Goal: Navigation & Orientation: Find specific page/section

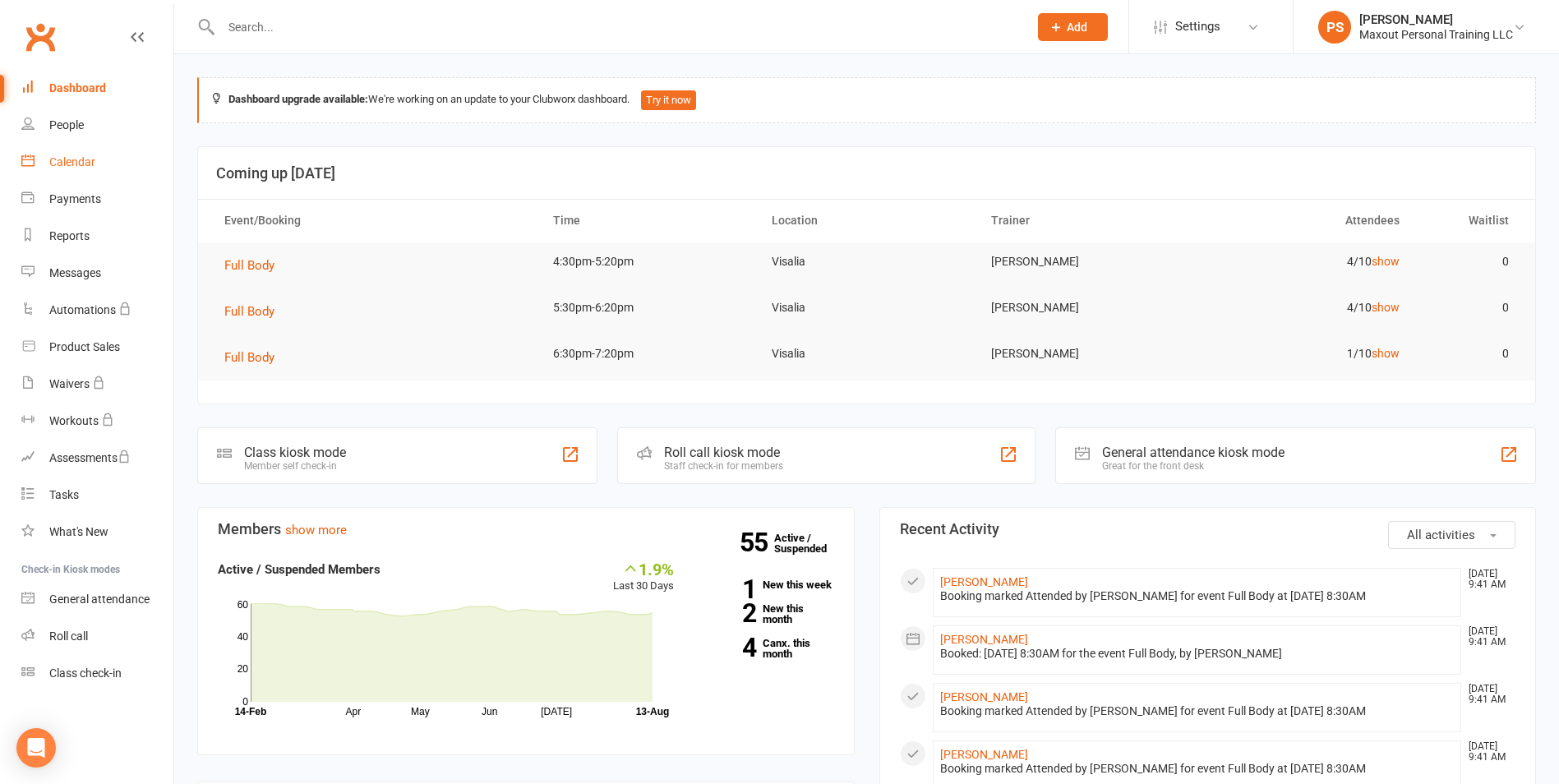
click at [73, 163] on div "Calendar" at bounding box center [72, 162] width 46 height 13
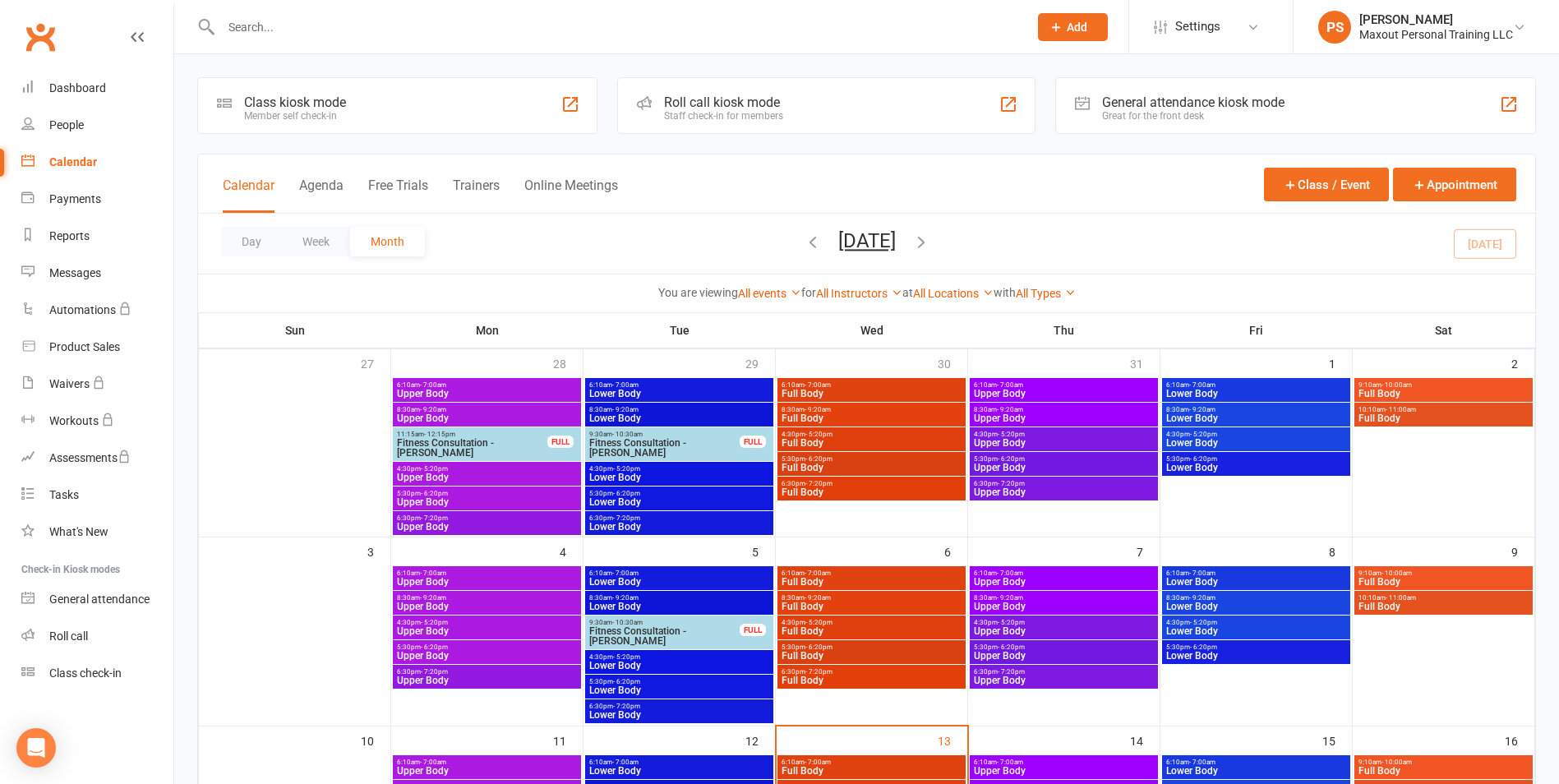
click at [851, 774] on span "Full Body" at bounding box center [872, 771] width 182 height 10
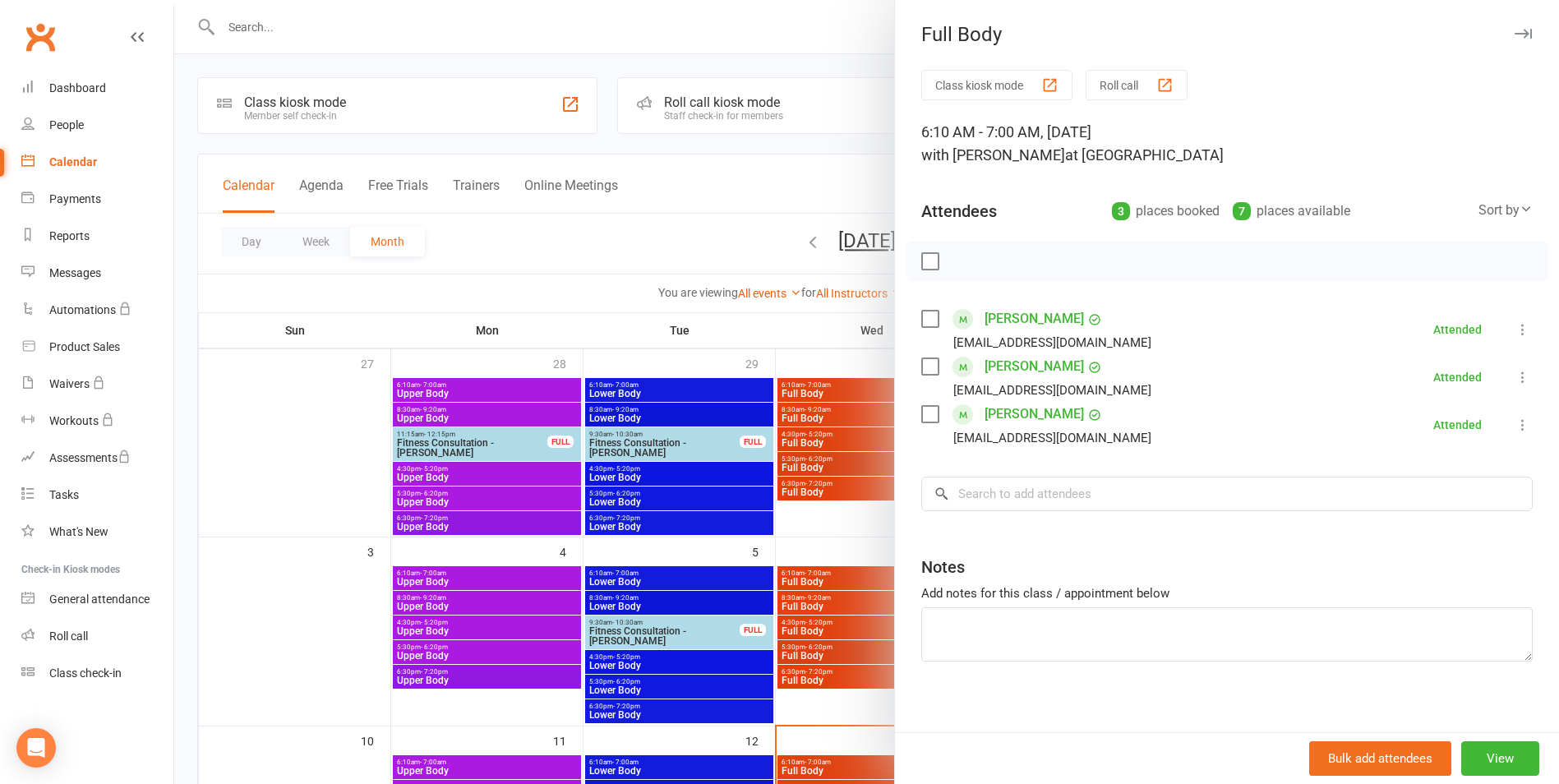
click at [1514, 32] on icon "button" at bounding box center [1523, 34] width 18 height 10
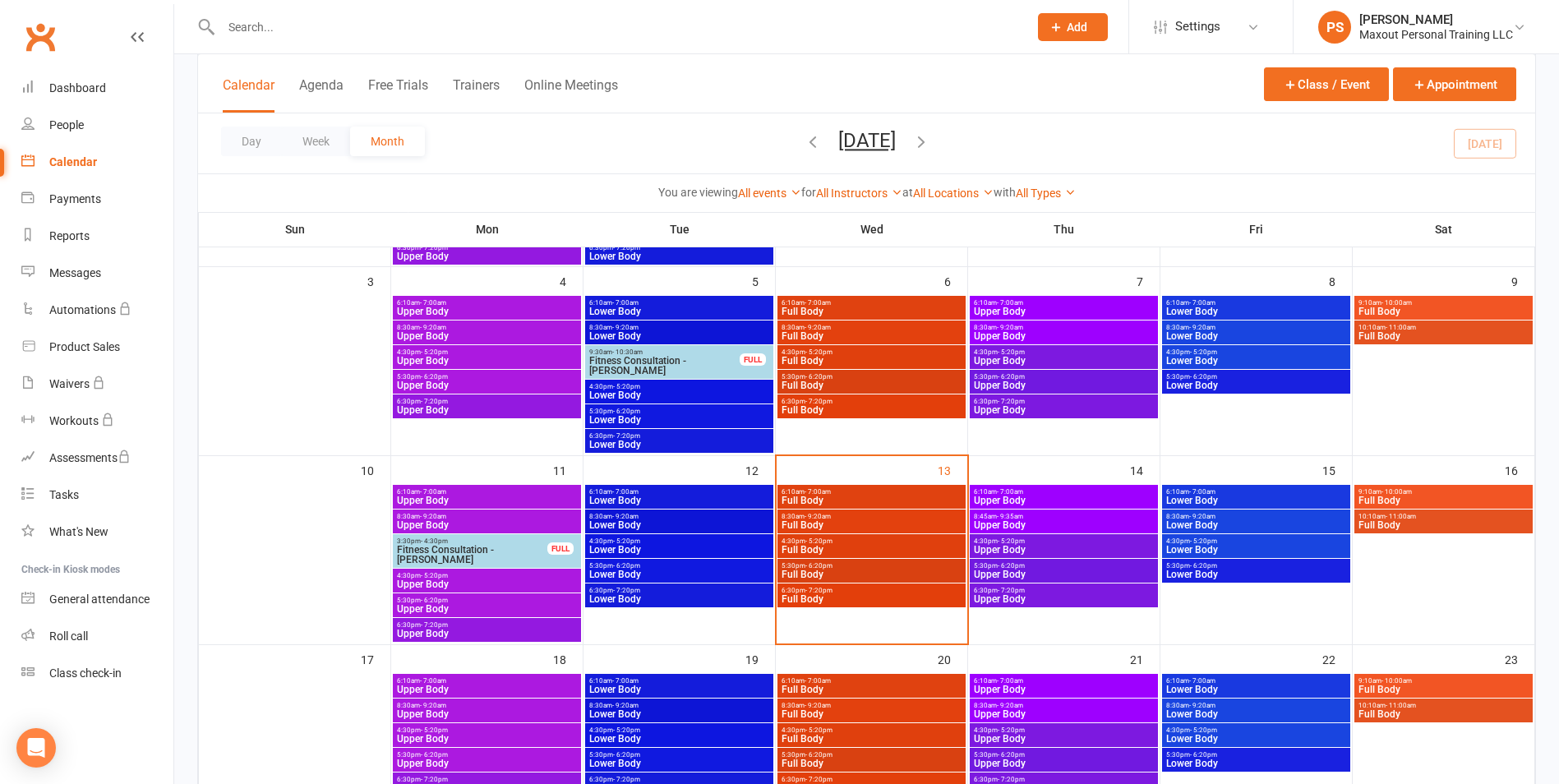
scroll to position [294, 0]
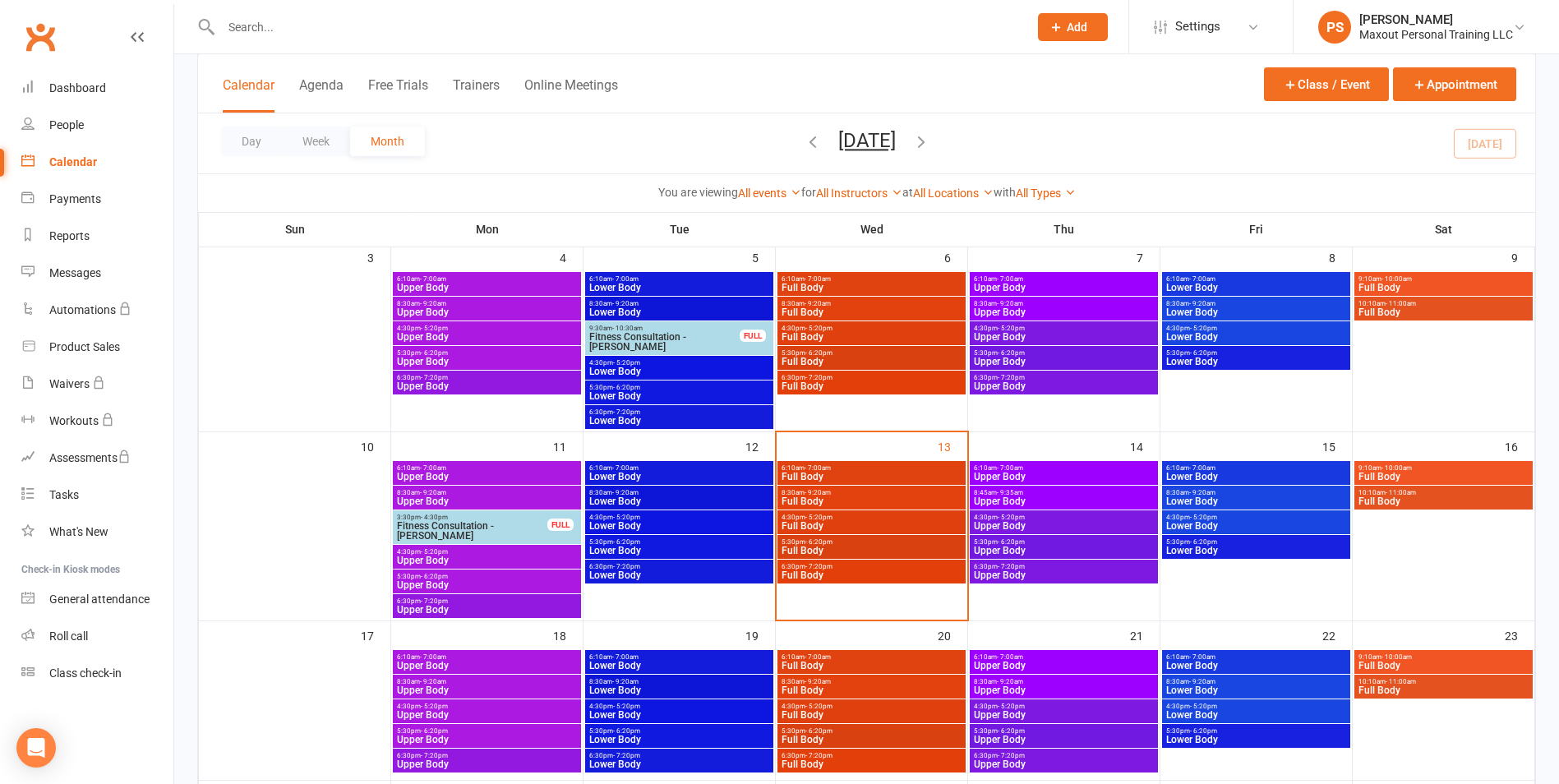
click at [895, 495] on span "8:30am - 9:20am" at bounding box center [872, 492] width 182 height 8
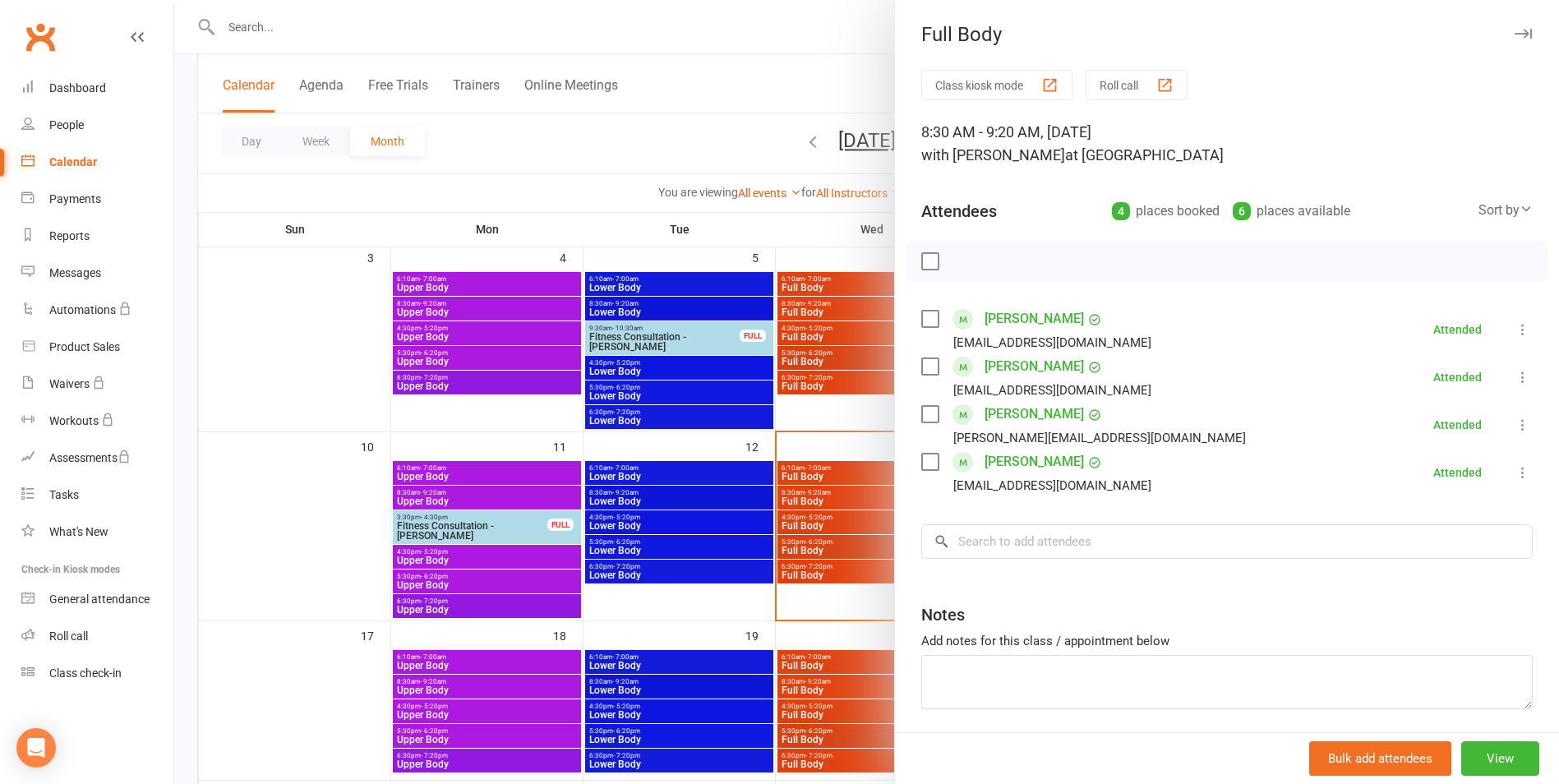
click at [1514, 34] on icon "button" at bounding box center [1523, 34] width 18 height 10
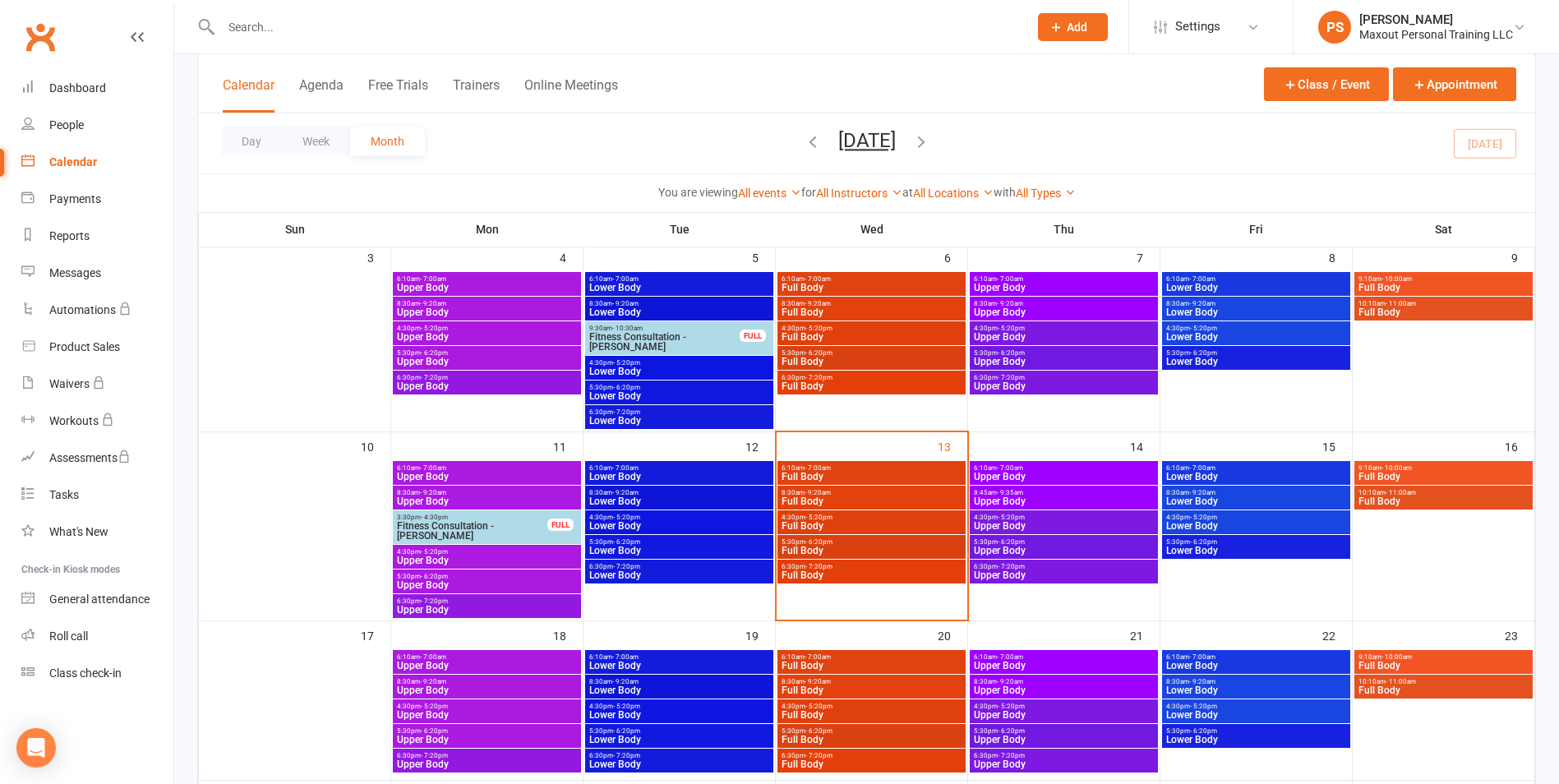
click at [1098, 493] on span "8:45am - 9:35am" at bounding box center [1064, 492] width 182 height 8
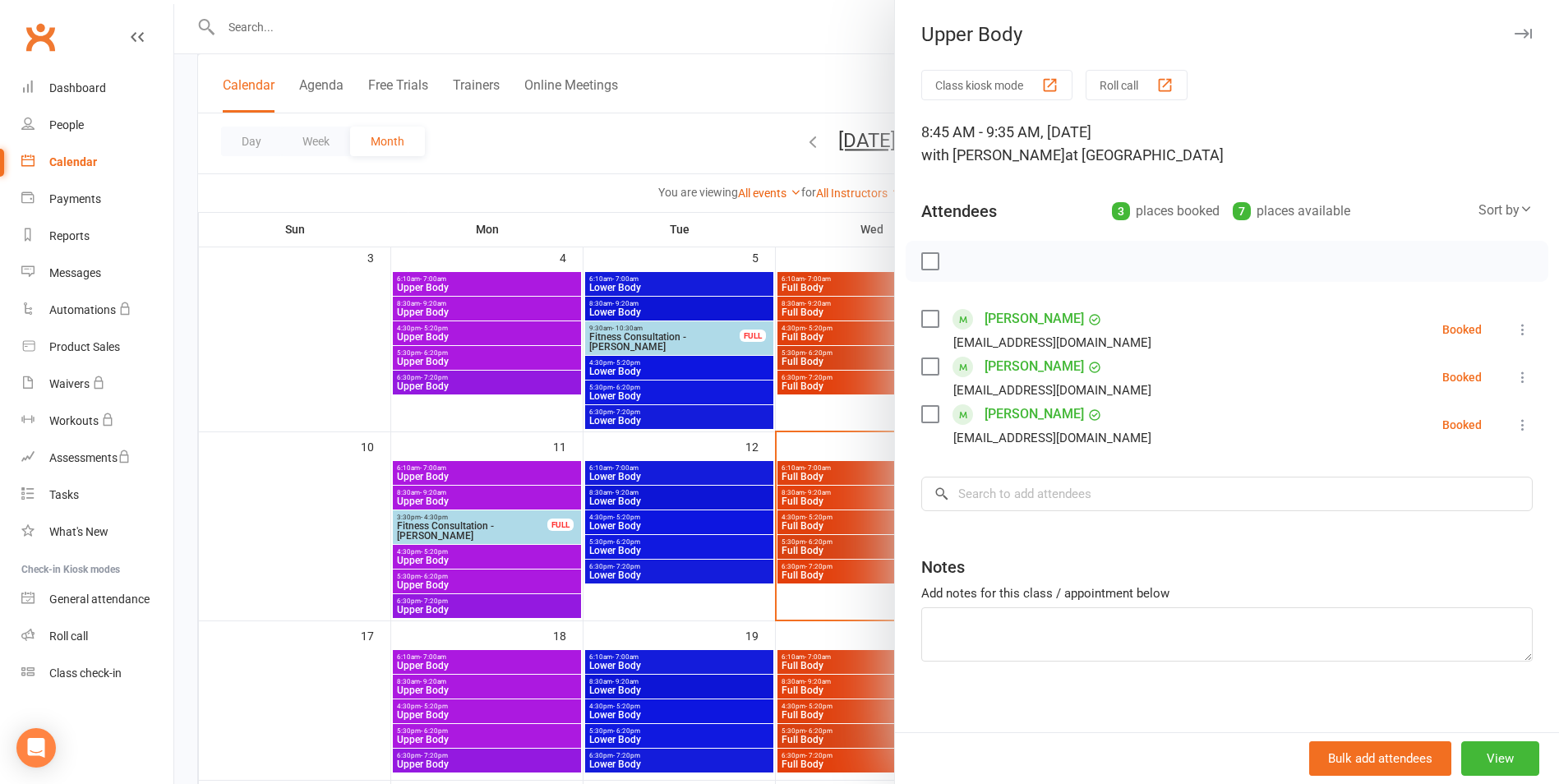
click at [88, 166] on div "Calendar" at bounding box center [73, 162] width 48 height 13
click at [1514, 29] on icon "button" at bounding box center [1523, 34] width 18 height 10
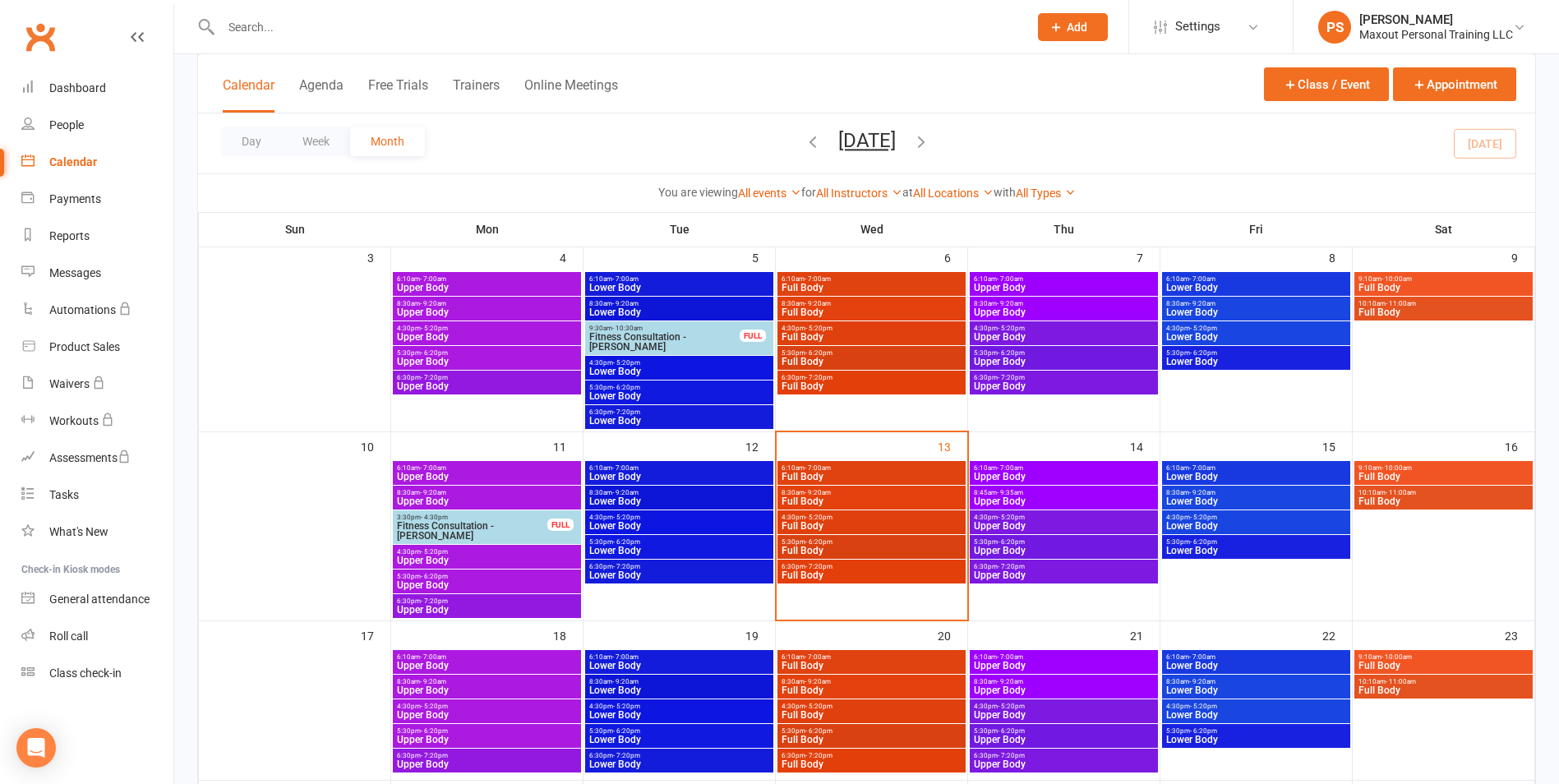
click at [59, 160] on div "Calendar" at bounding box center [73, 162] width 48 height 13
click at [717, 566] on span "6:30pm - 7:20pm" at bounding box center [679, 566] width 182 height 8
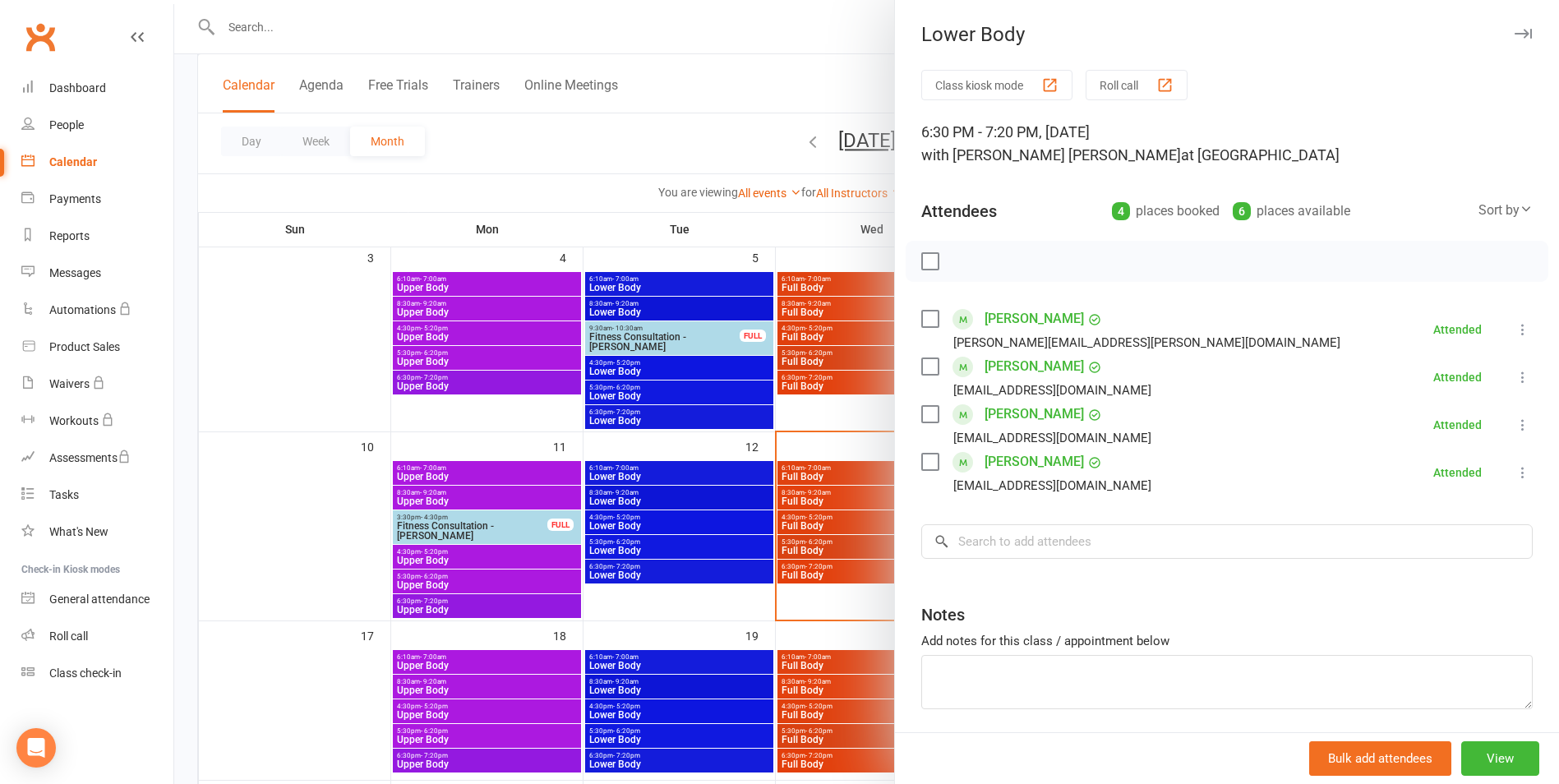
click at [1514, 31] on icon "button" at bounding box center [1523, 34] width 18 height 10
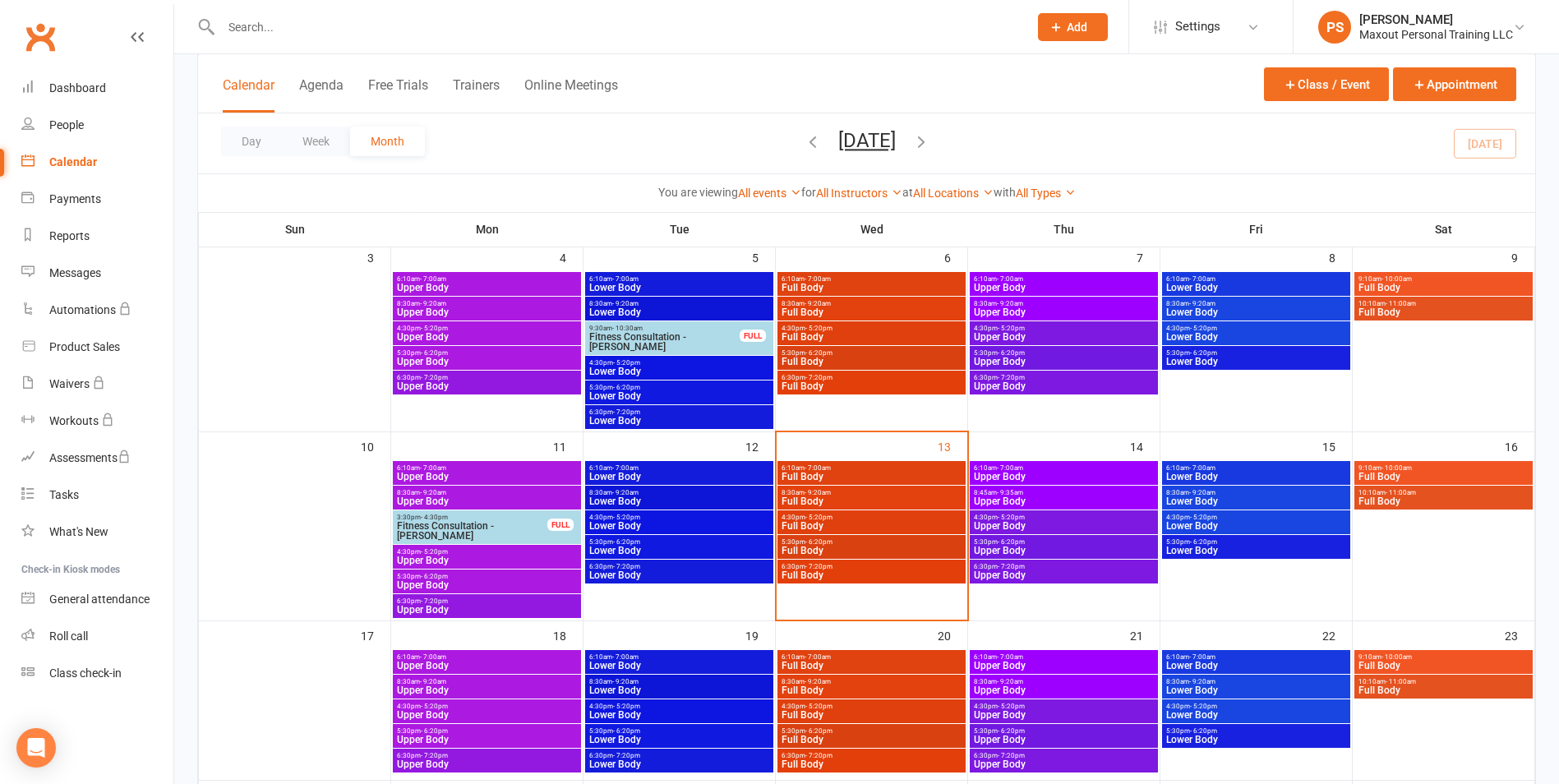
click at [698, 555] on span "Lower Body" at bounding box center [679, 550] width 182 height 10
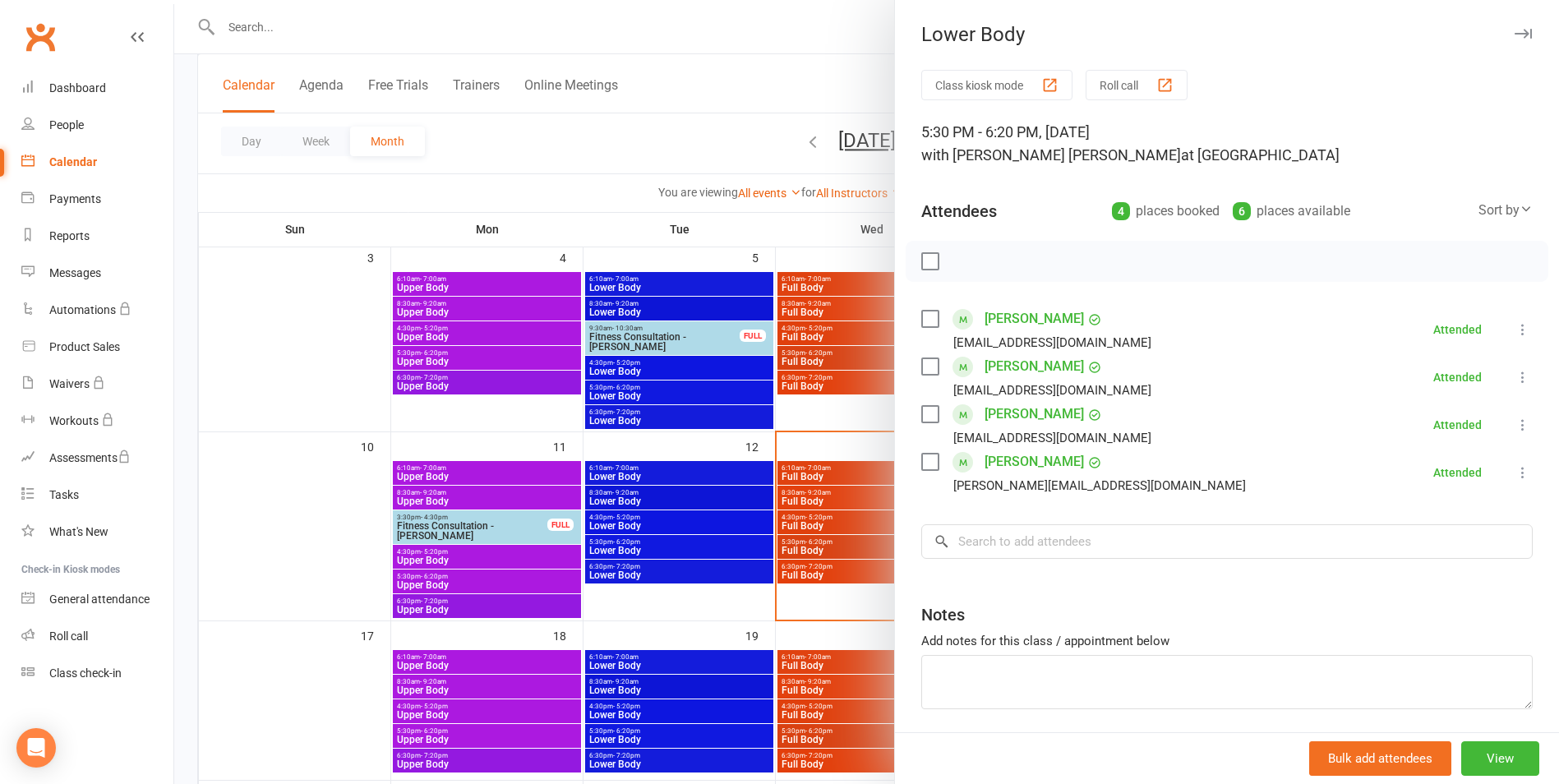
click at [1514, 34] on icon "button" at bounding box center [1523, 34] width 18 height 10
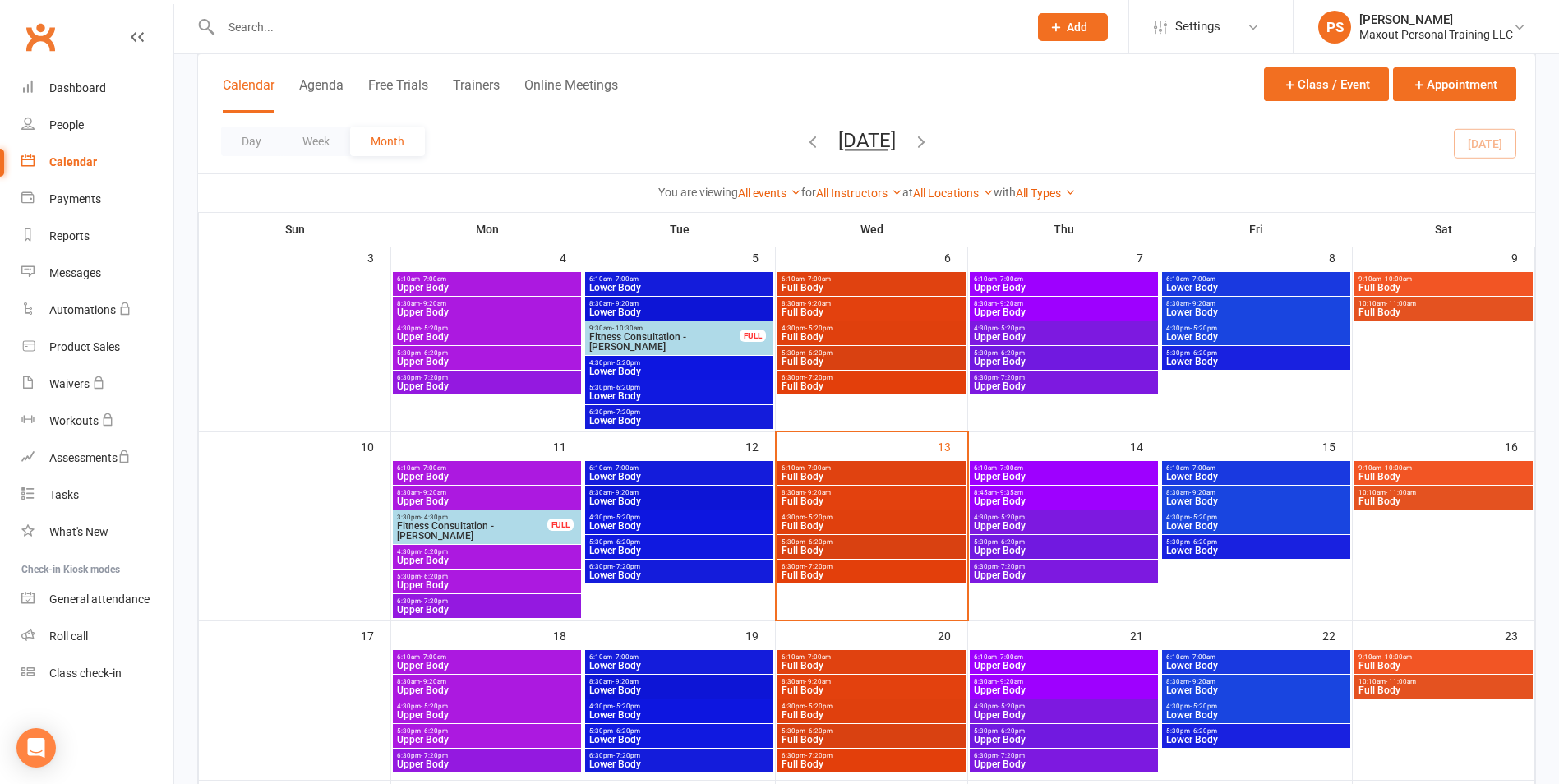
click at [703, 521] on span "Lower Body" at bounding box center [679, 526] width 182 height 10
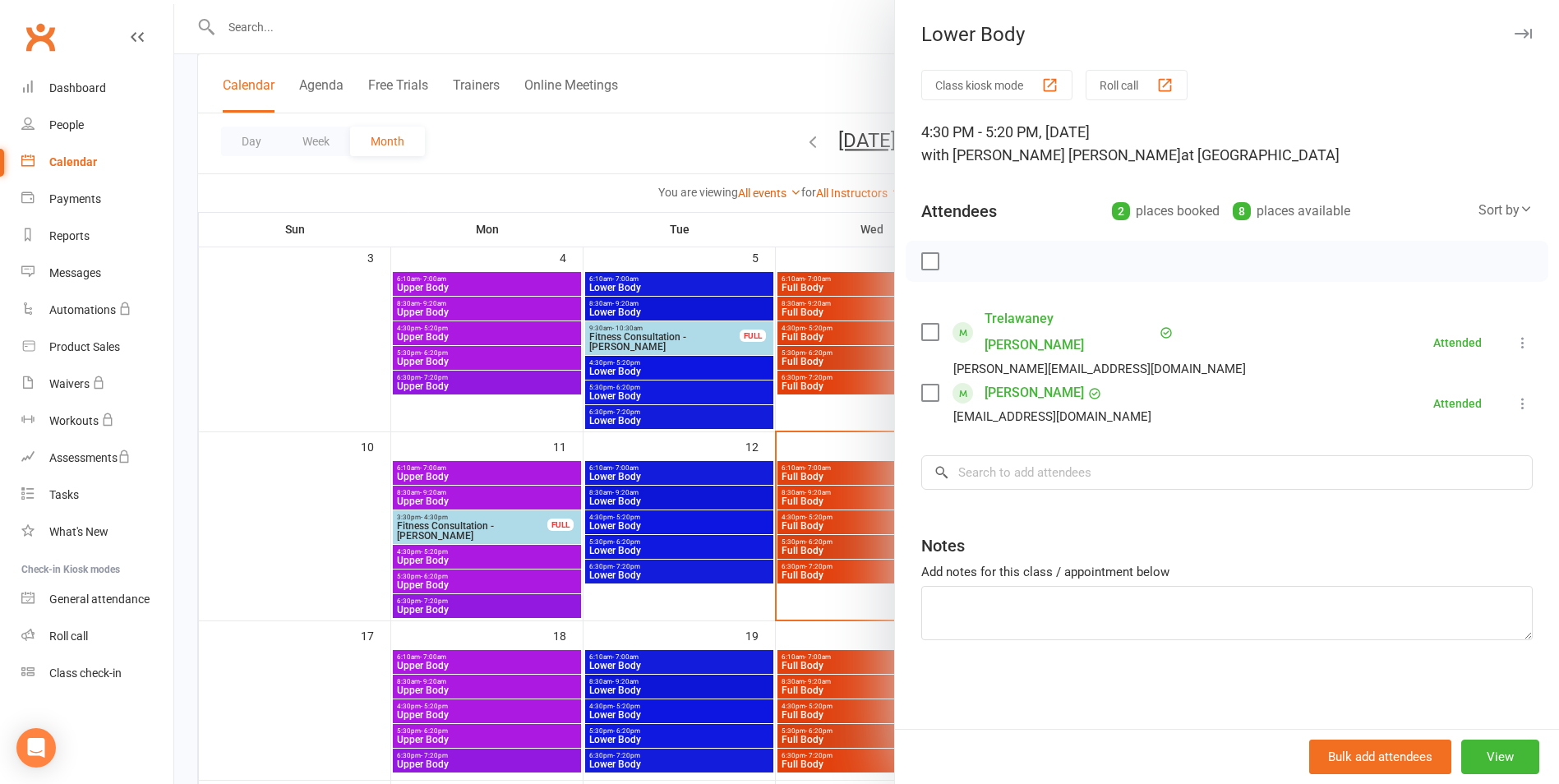
click at [1514, 34] on icon "button" at bounding box center [1523, 34] width 18 height 10
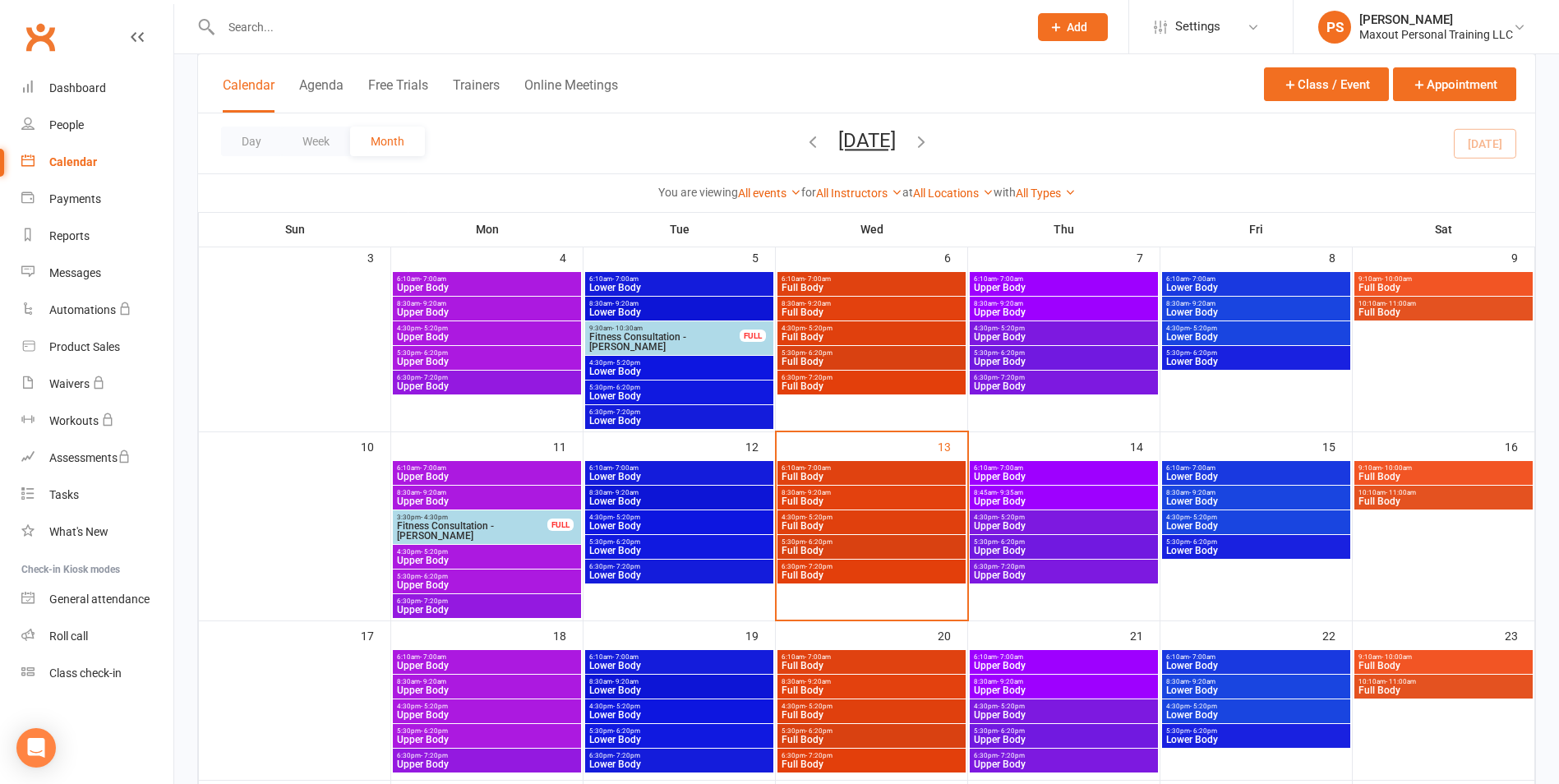
click at [702, 497] on span "Lower Body" at bounding box center [679, 502] width 182 height 10
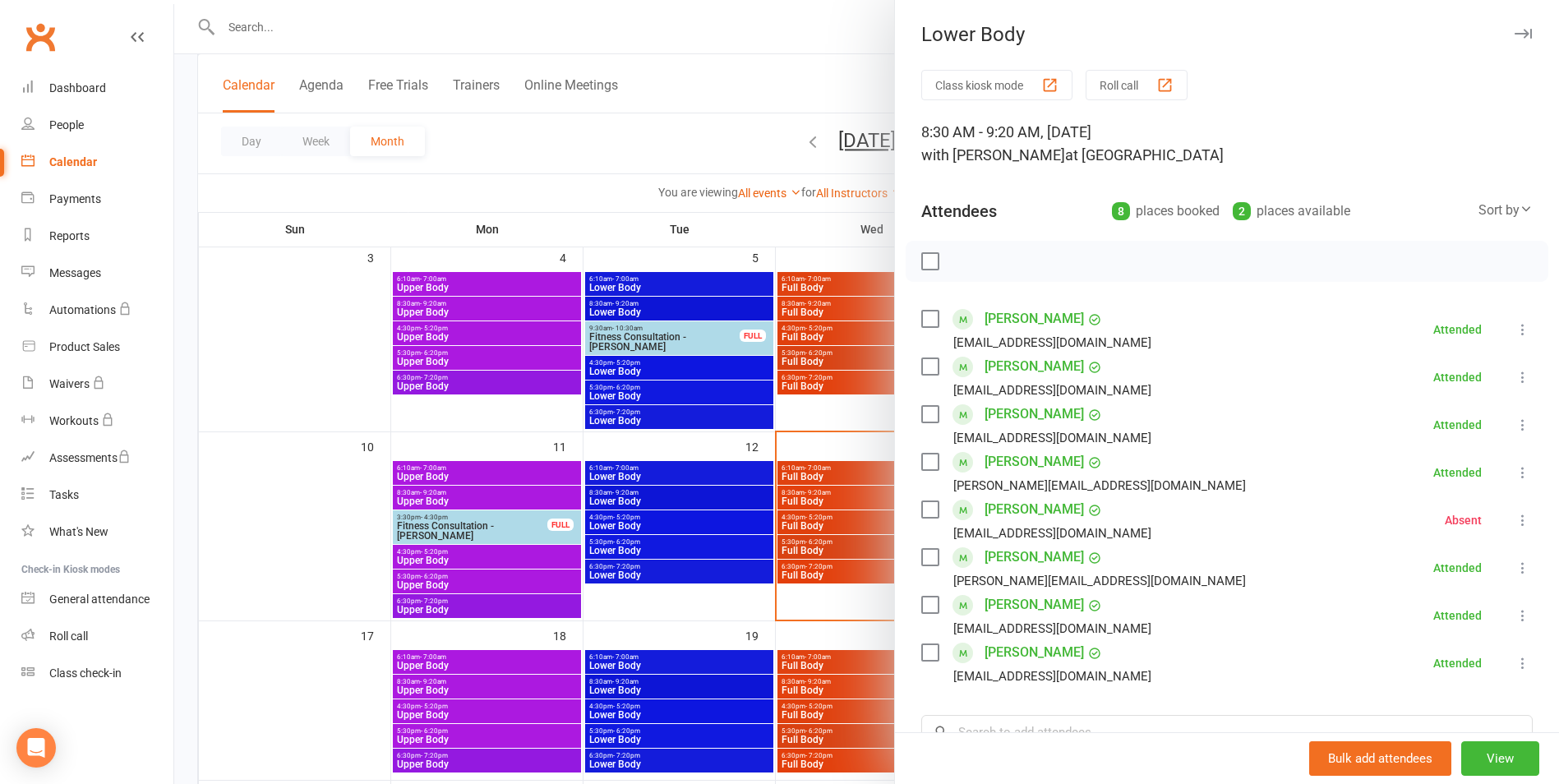
click at [1514, 32] on icon "button" at bounding box center [1523, 34] width 18 height 10
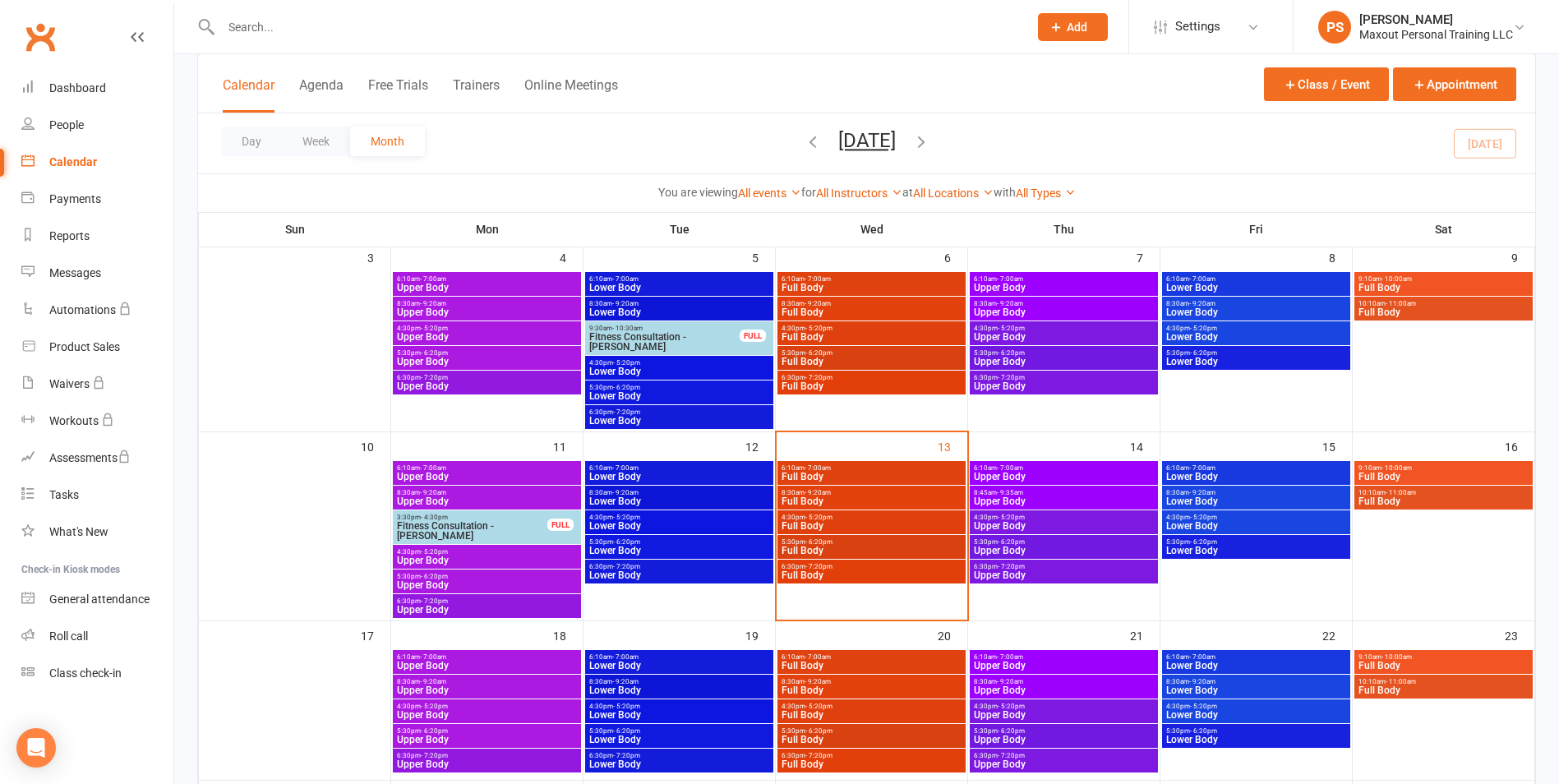
click at [719, 470] on span "6:10am - 7:00am" at bounding box center [679, 467] width 182 height 8
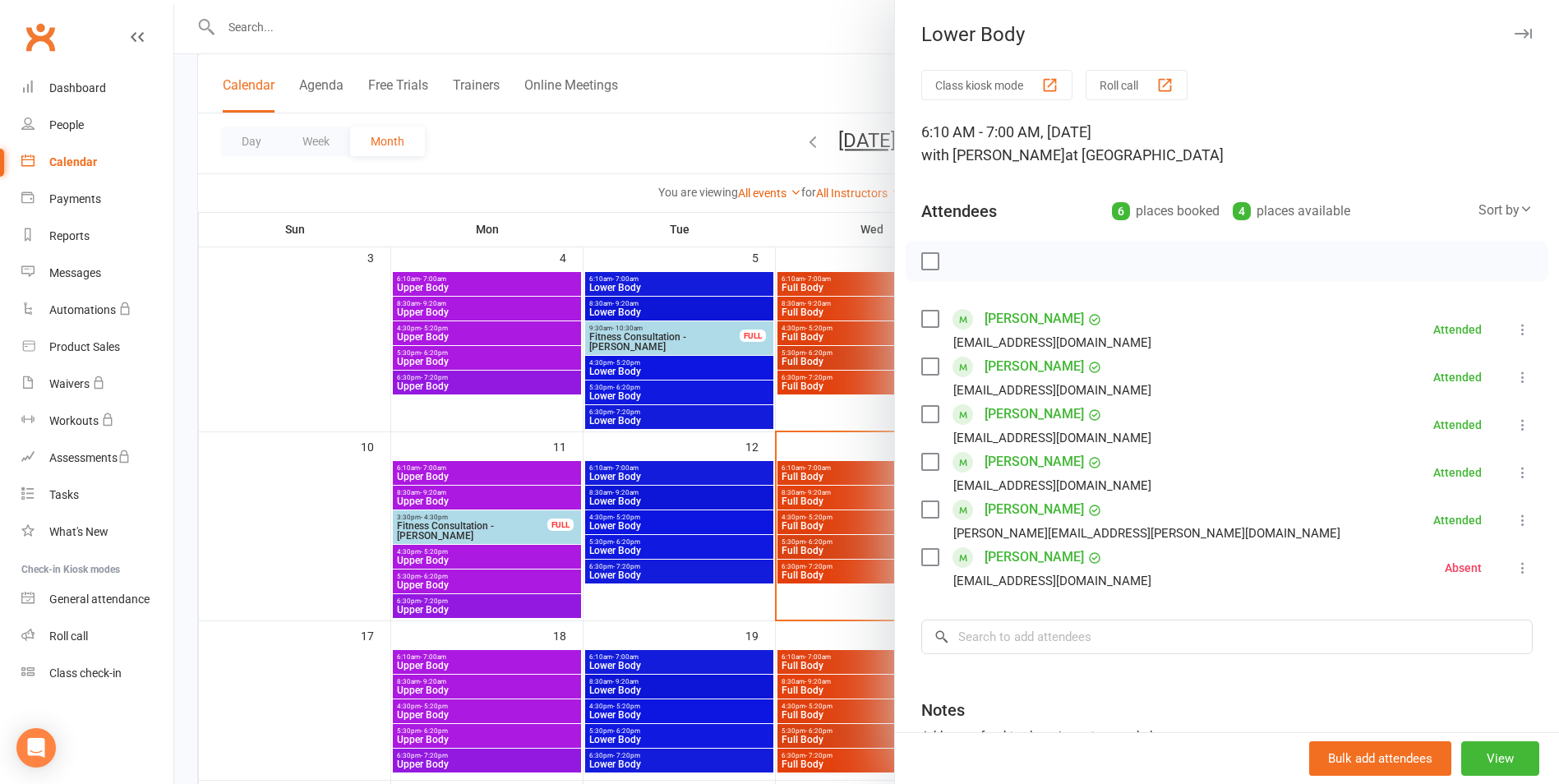
click at [1514, 30] on icon "button" at bounding box center [1523, 34] width 18 height 10
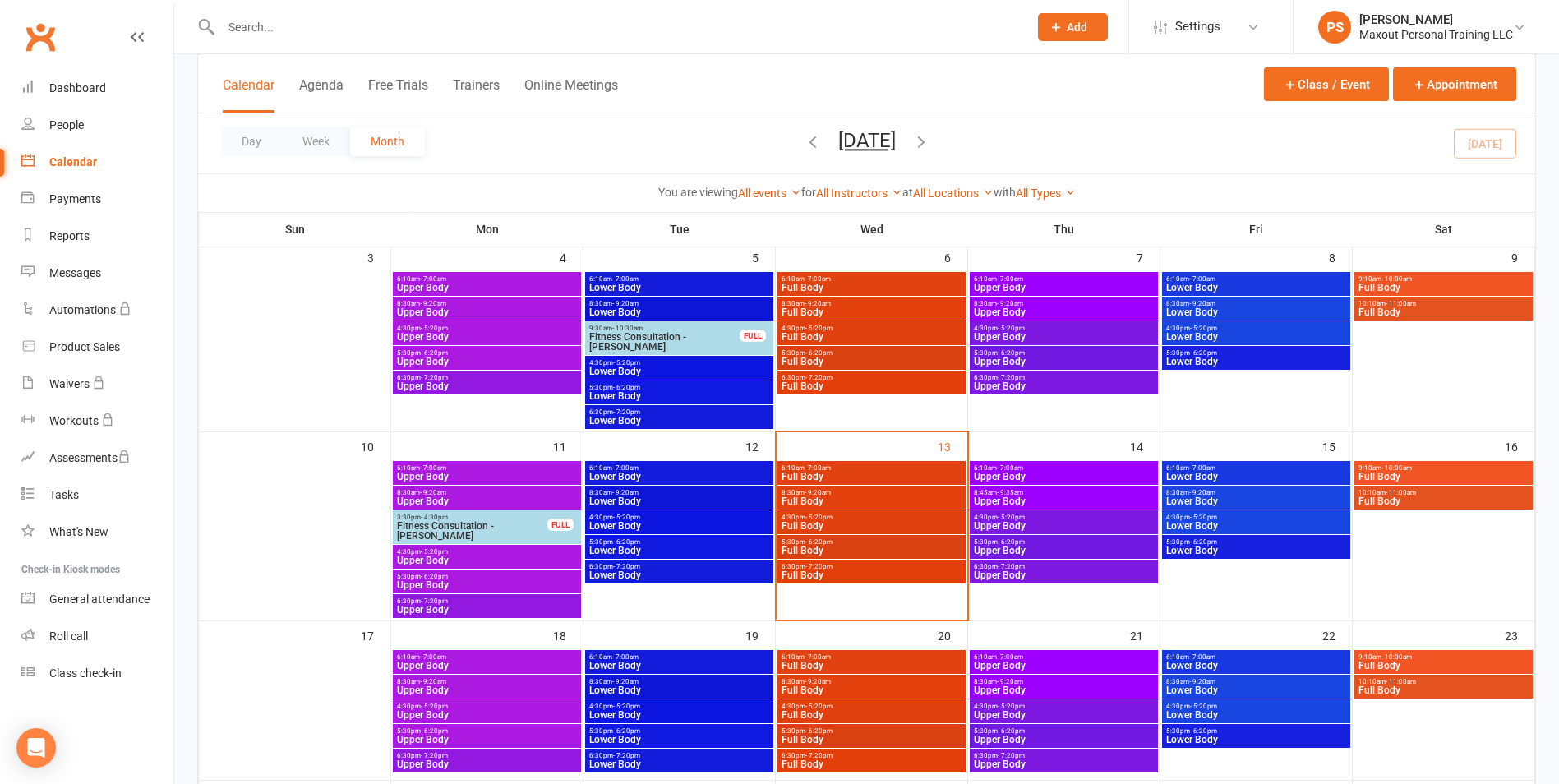
click at [918, 476] on span "Full Body" at bounding box center [872, 476] width 182 height 10
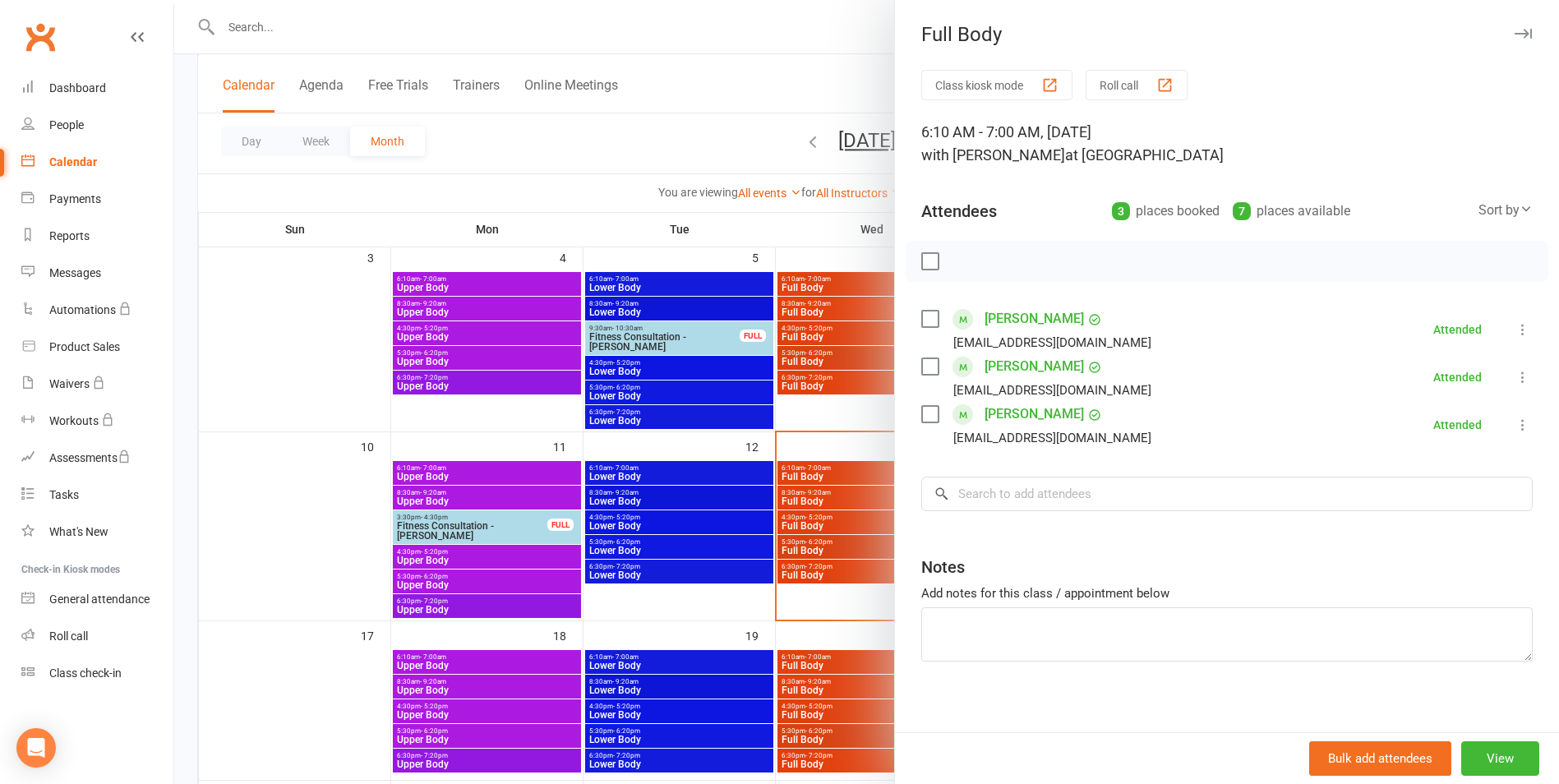
click at [857, 500] on div at bounding box center [866, 392] width 1384 height 784
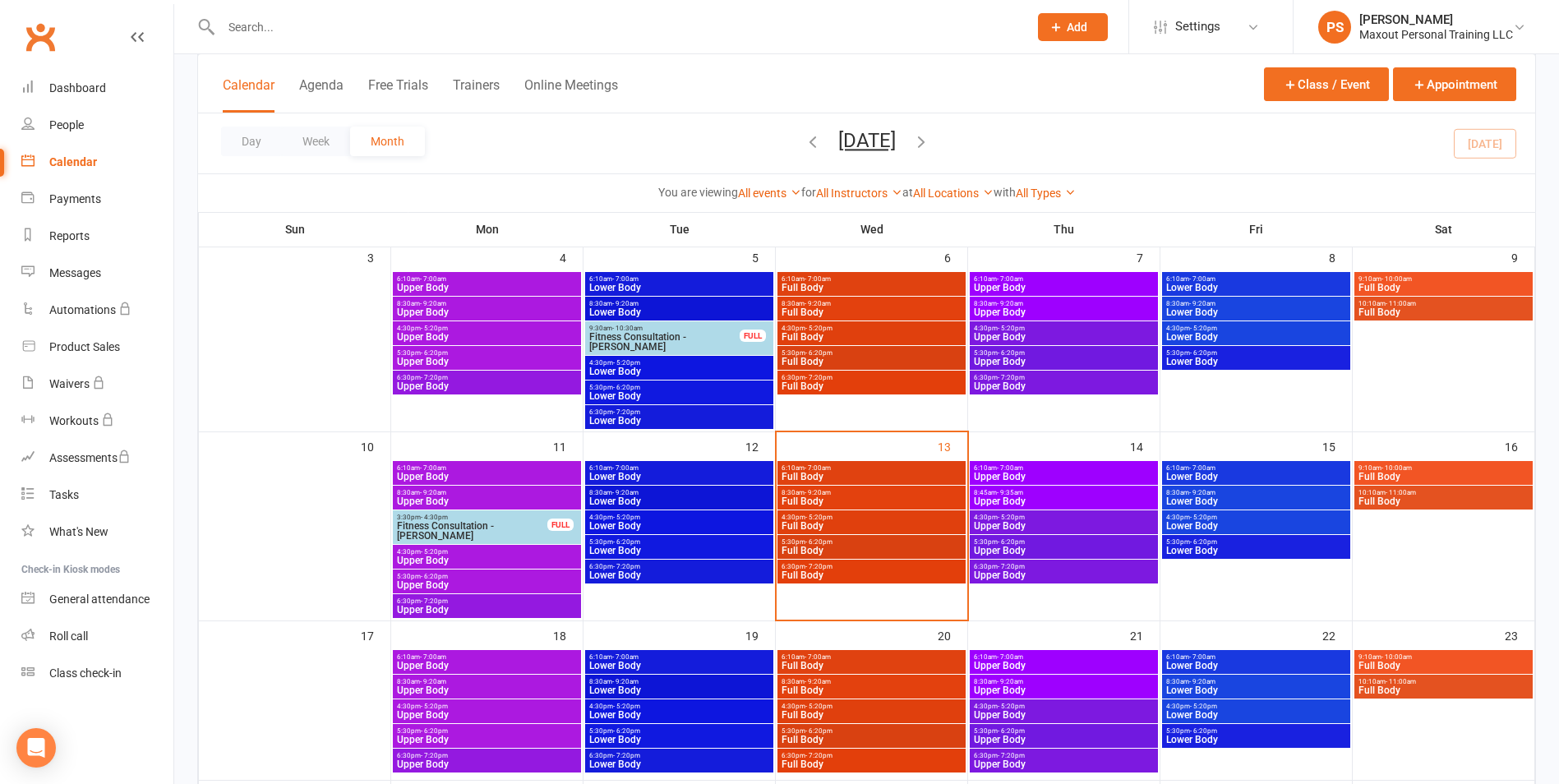
click at [856, 499] on span "Full Body" at bounding box center [872, 502] width 182 height 10
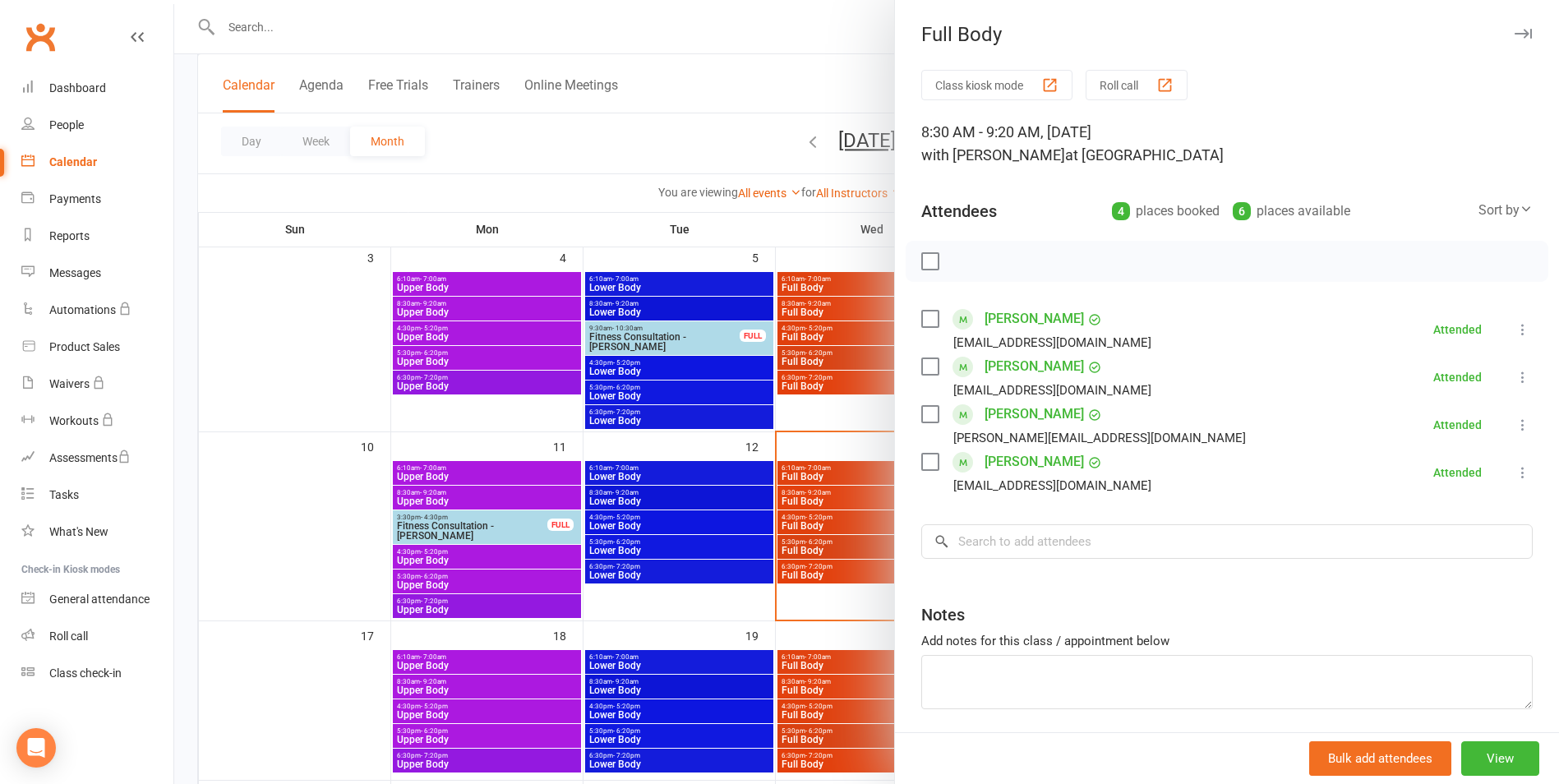
click at [856, 499] on div at bounding box center [866, 392] width 1384 height 784
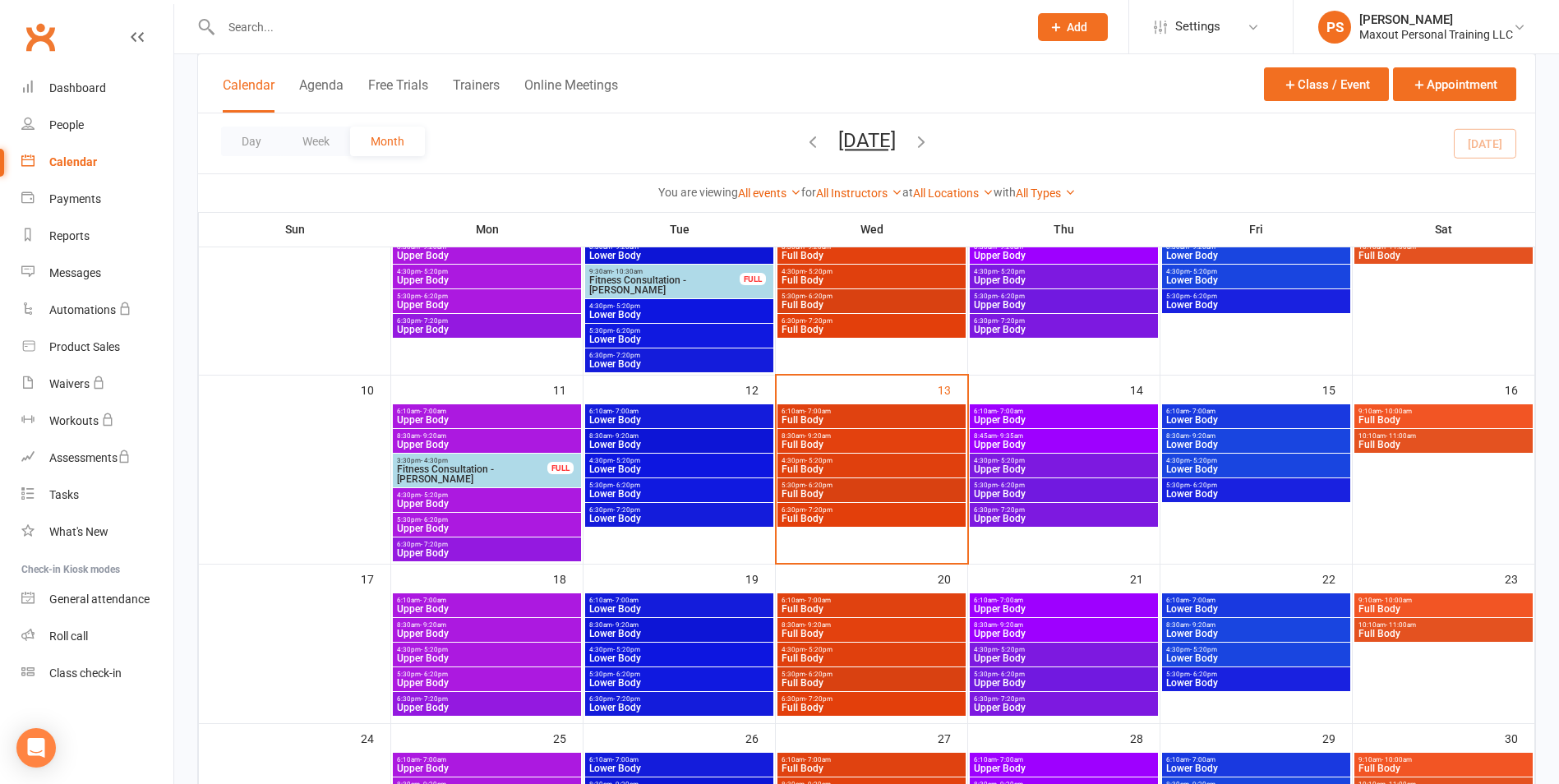
scroll to position [266, 0]
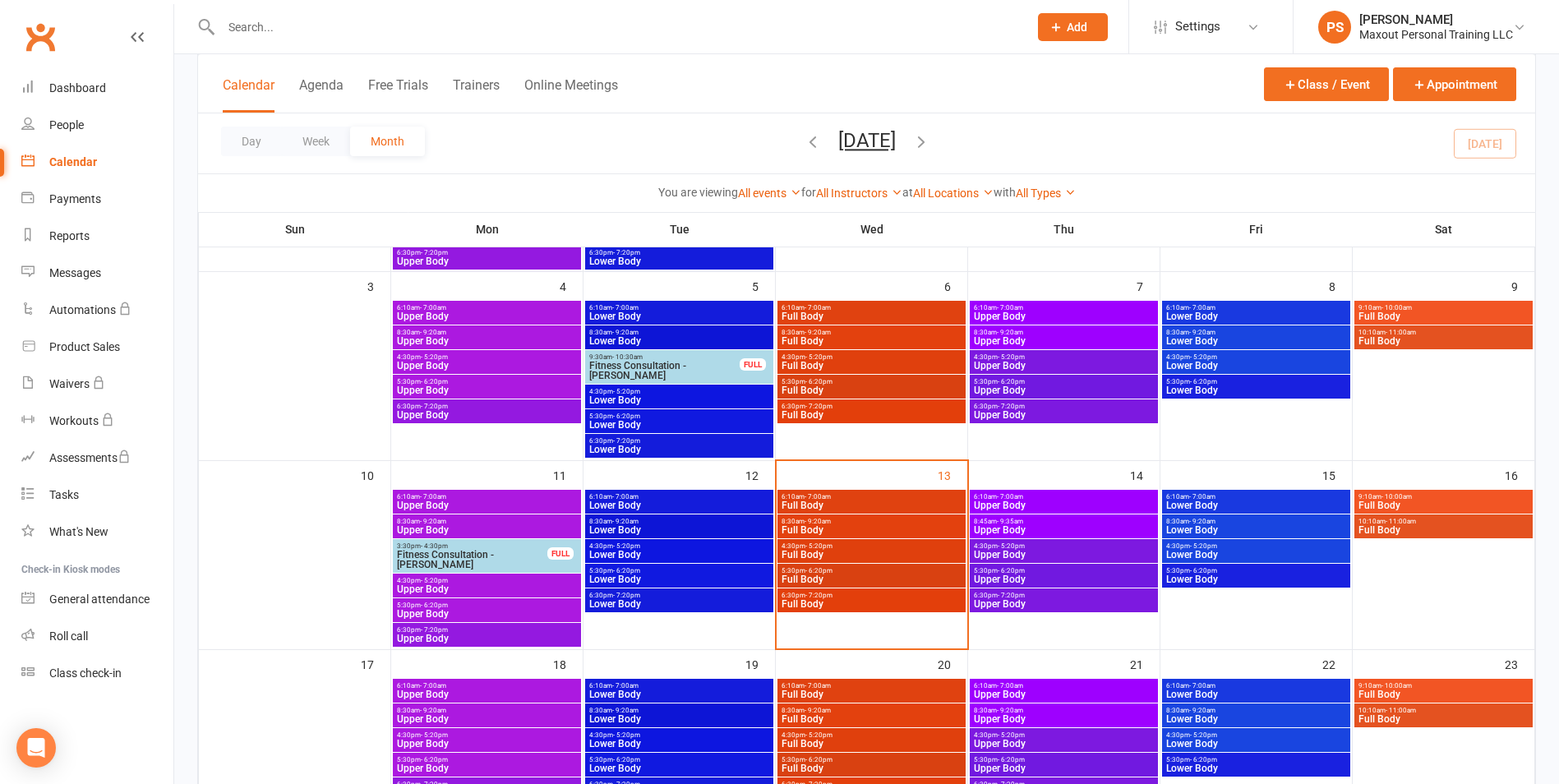
click at [180, 311] on div "Class kiosk mode Member self check-in Roll call kiosk mode Staff check-in for m…" at bounding box center [866, 471] width 1384 height 1365
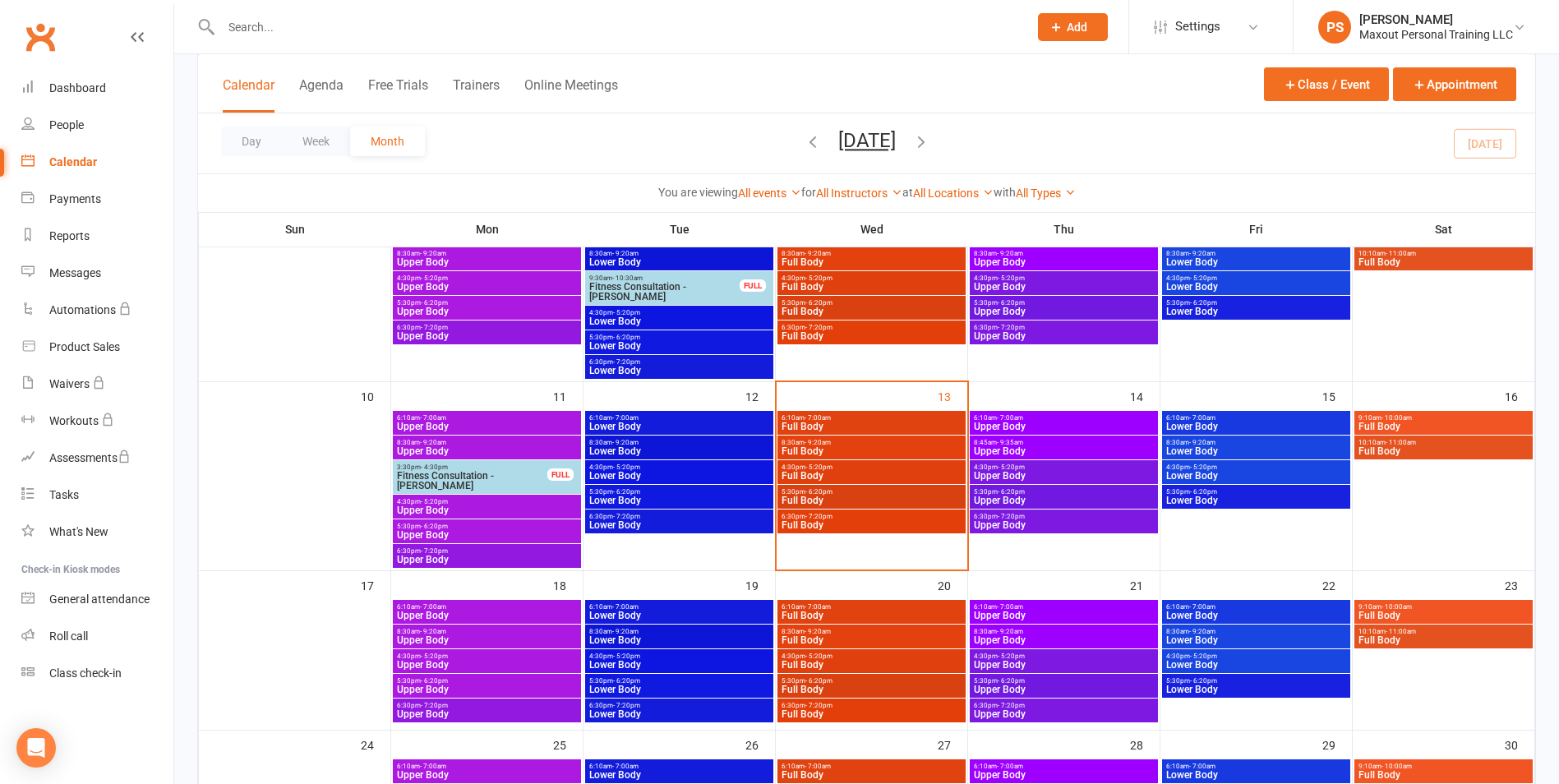
scroll to position [308, 0]
